Goal: Find specific page/section

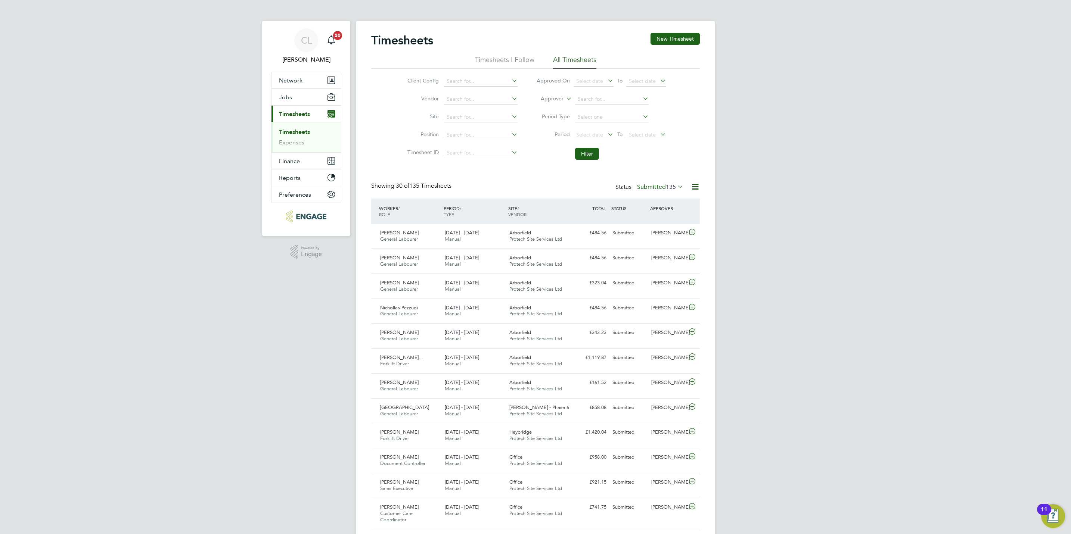
click at [601, 92] on li "Approver" at bounding box center [601, 99] width 149 height 18
click at [603, 99] on input at bounding box center [612, 99] width 74 height 10
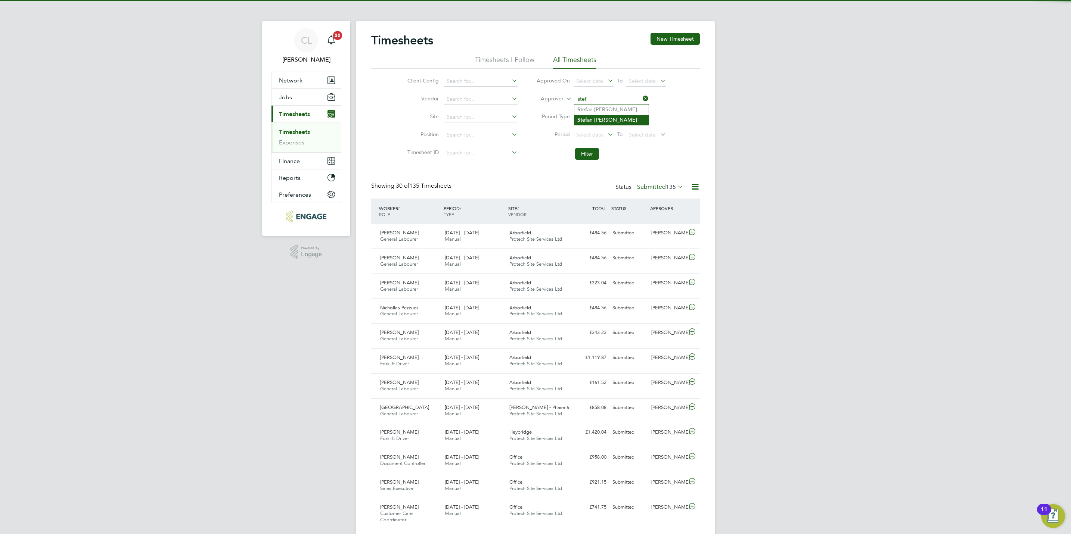
click at [607, 122] on li "Stef an [PERSON_NAME]" at bounding box center [611, 120] width 74 height 10
type input "[PERSON_NAME]"
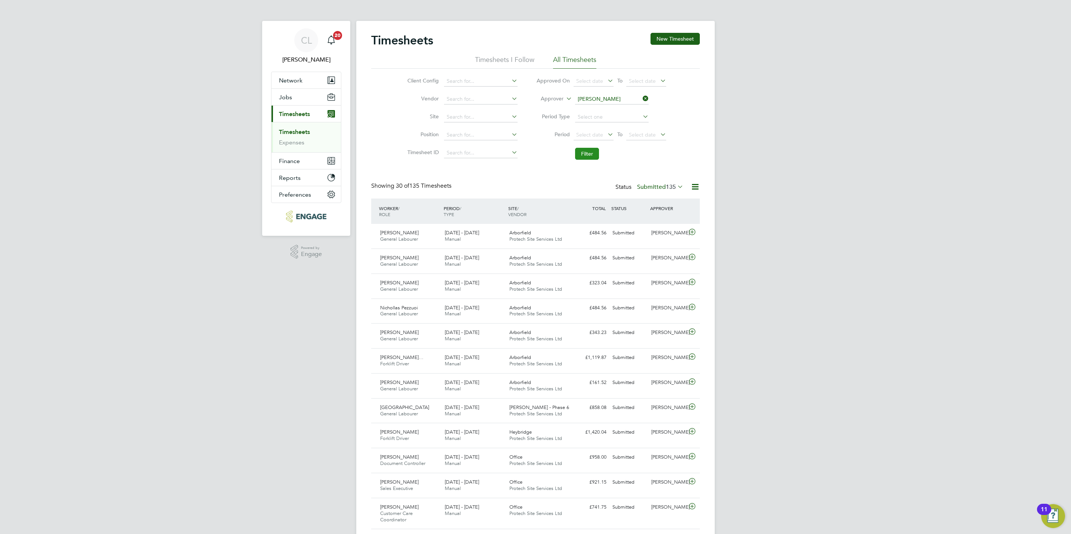
click at [586, 155] on button "Filter" at bounding box center [587, 154] width 24 height 12
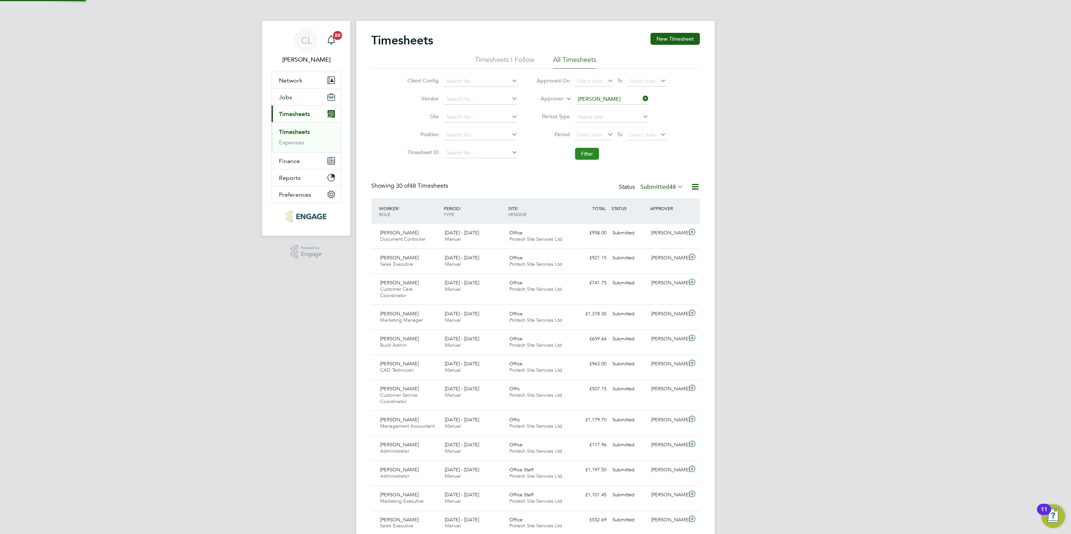
scroll to position [25, 65]
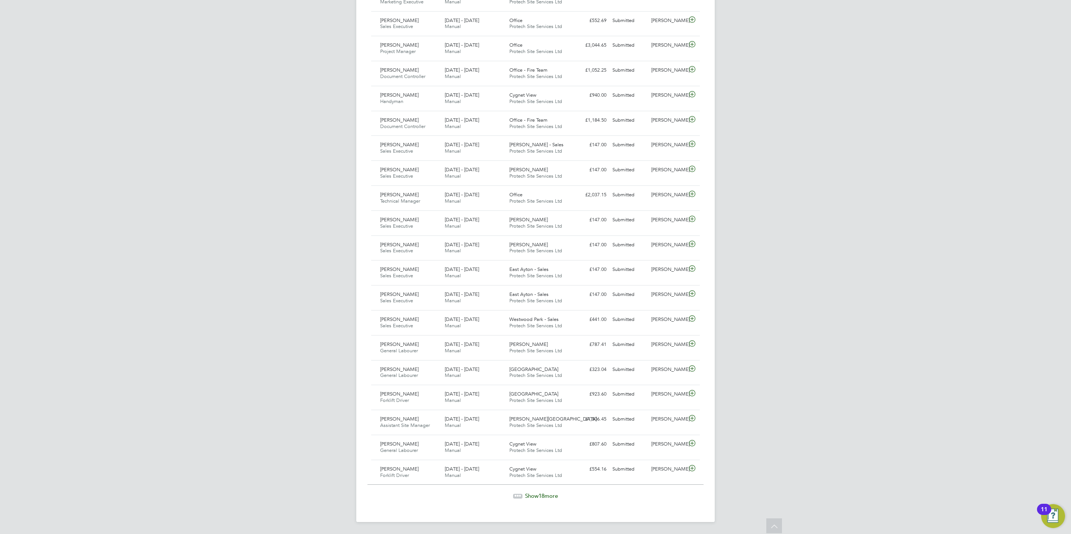
click at [549, 491] on div "Show 18 more" at bounding box center [536, 491] width 336 height 18
click at [552, 496] on span "Show 18 more" at bounding box center [541, 496] width 33 height 7
click at [692, 493] on icon at bounding box center [692, 491] width 9 height 6
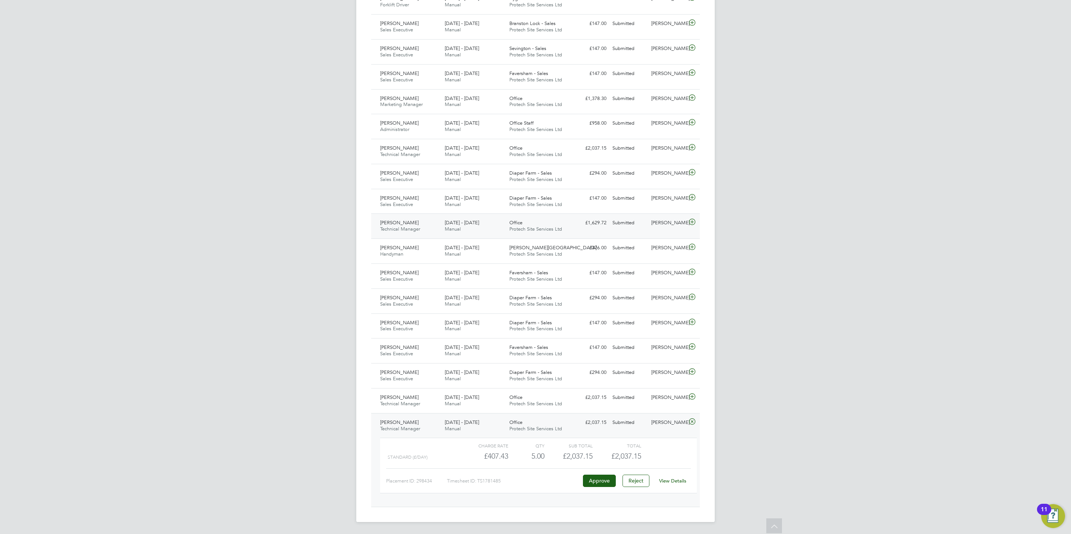
click at [693, 220] on icon at bounding box center [692, 222] width 9 height 6
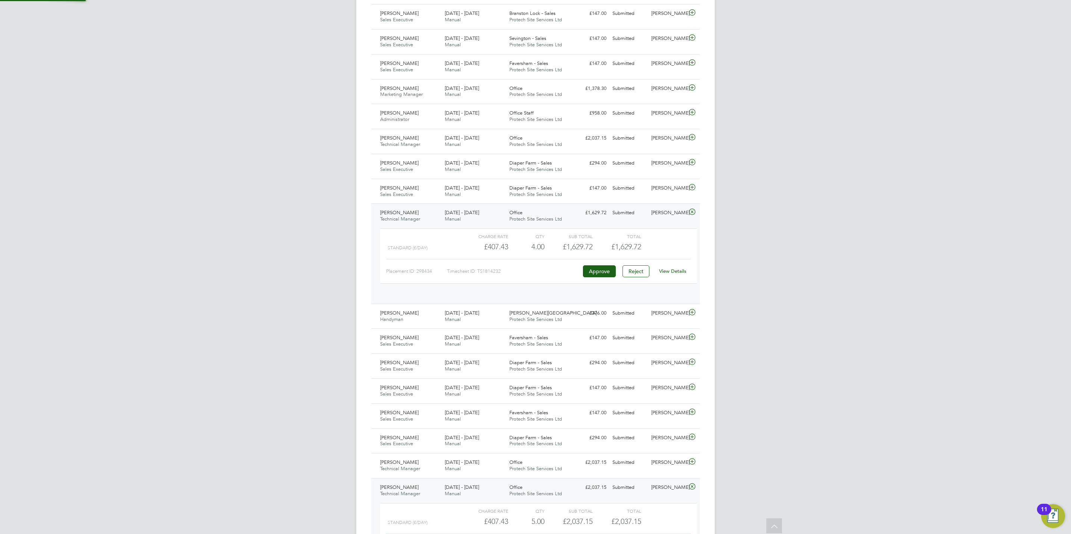
scroll to position [12, 73]
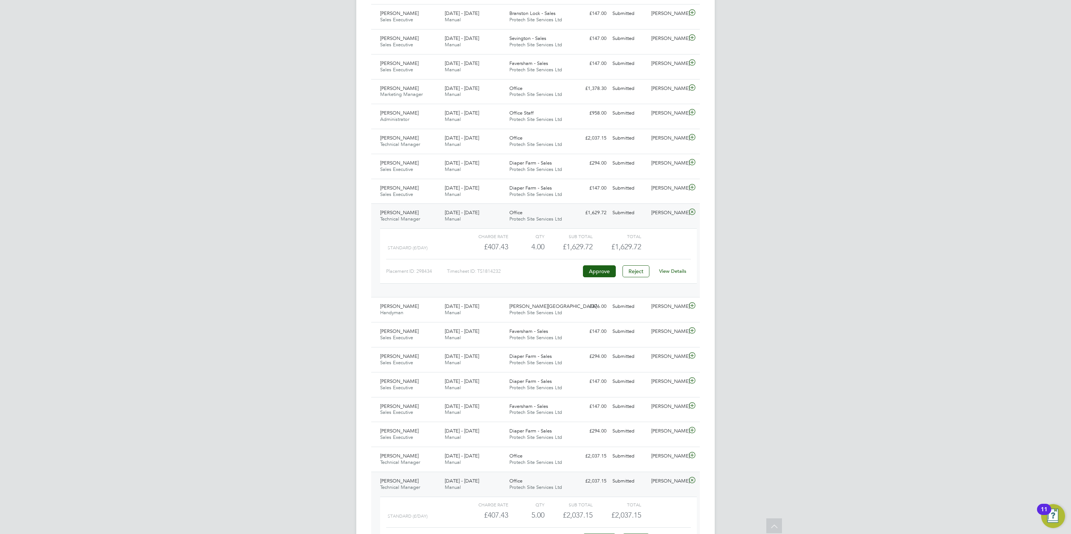
click at [692, 215] on icon at bounding box center [692, 212] width 9 height 6
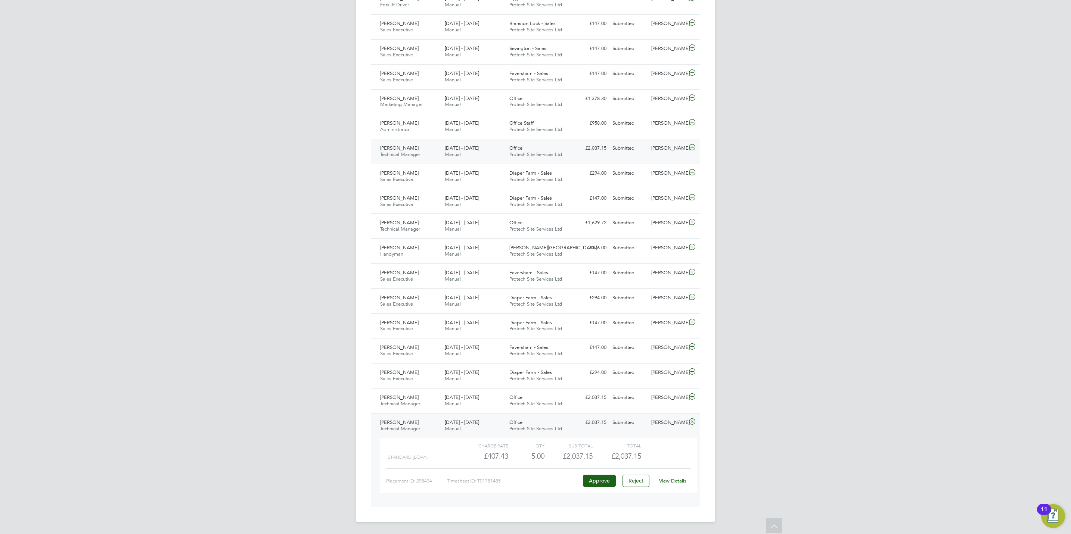
click at [690, 145] on icon at bounding box center [692, 148] width 9 height 6
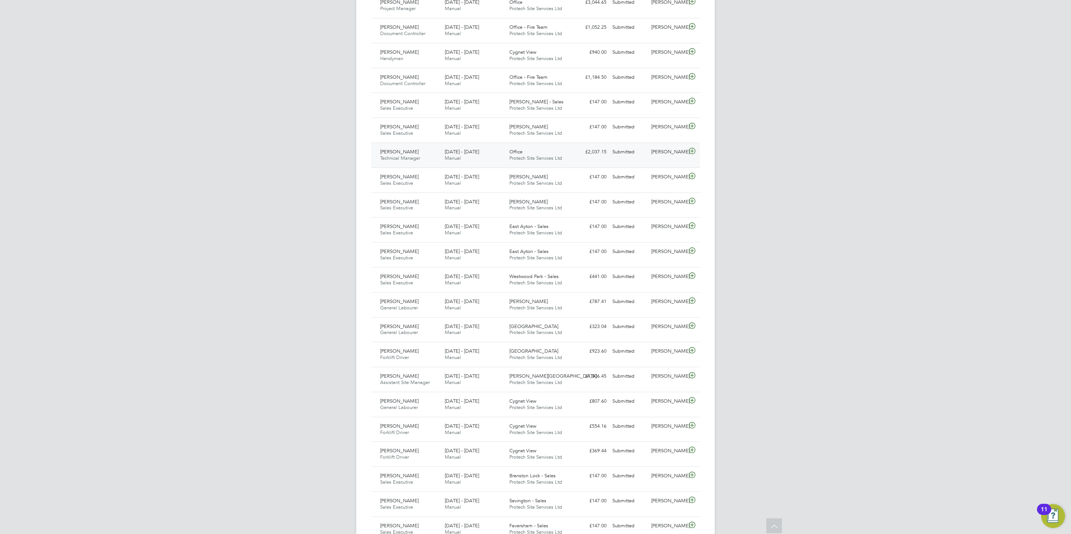
scroll to position [557, 0]
